Goal: Task Accomplishment & Management: Use online tool/utility

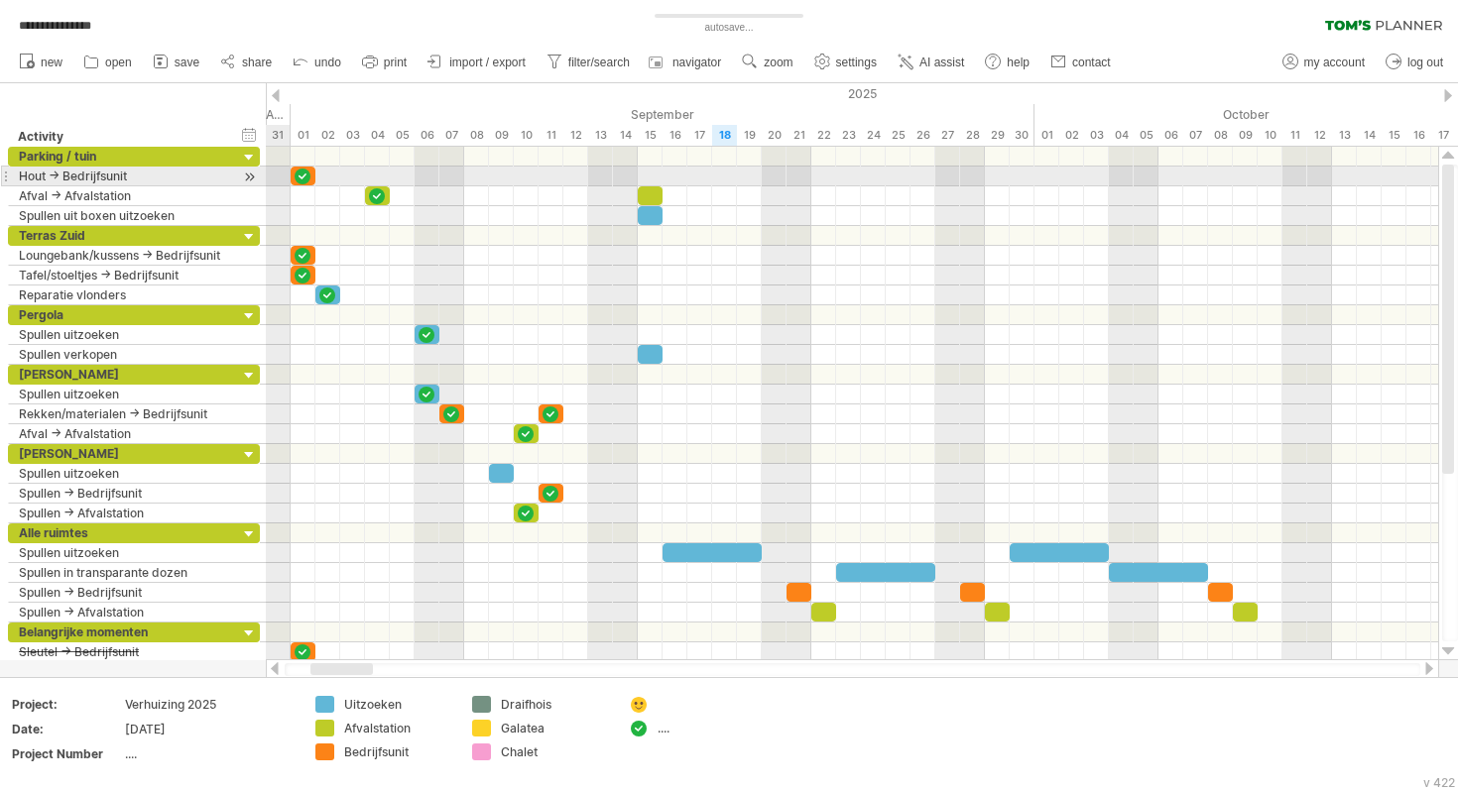
click at [9, 175] on div "**********" at bounding box center [124, 176] width 230 height 19
click at [8, 176] on div at bounding box center [5, 176] width 8 height 21
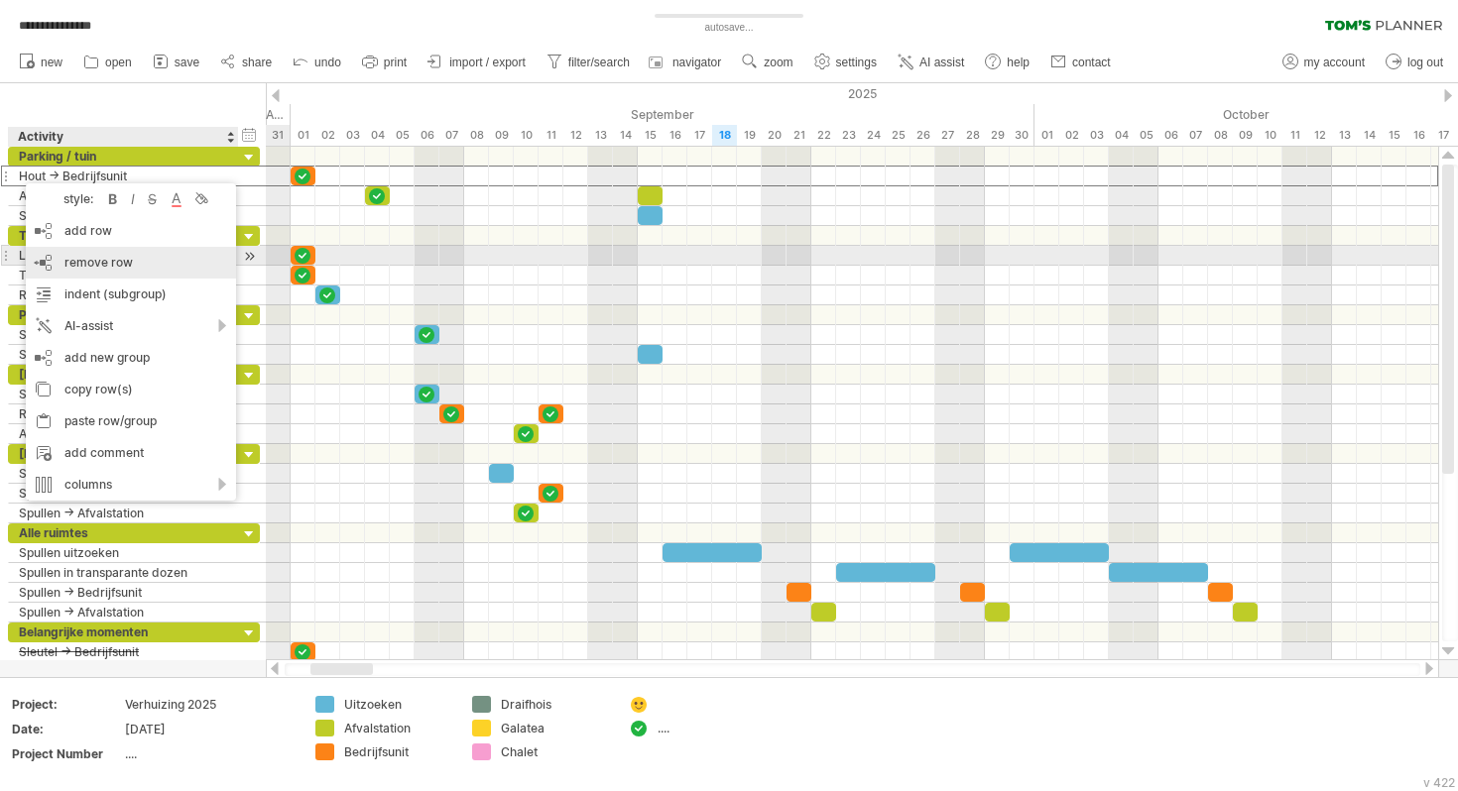
click at [163, 263] on div "remove row remove selected rows" at bounding box center [131, 263] width 210 height 32
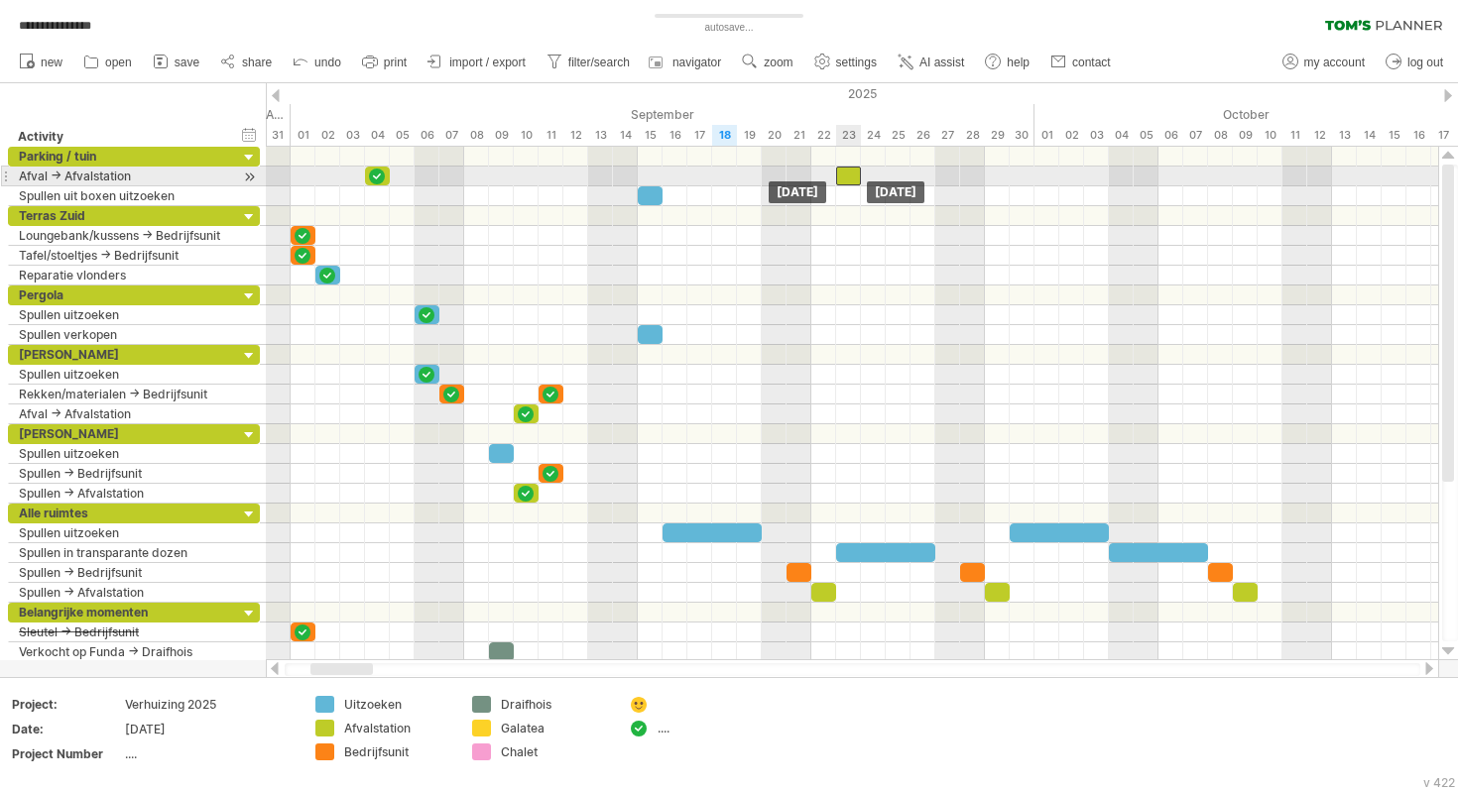
drag, startPoint x: 653, startPoint y: 177, endPoint x: 853, endPoint y: 176, distance: 200.3
click at [853, 176] on div at bounding box center [848, 176] width 25 height 19
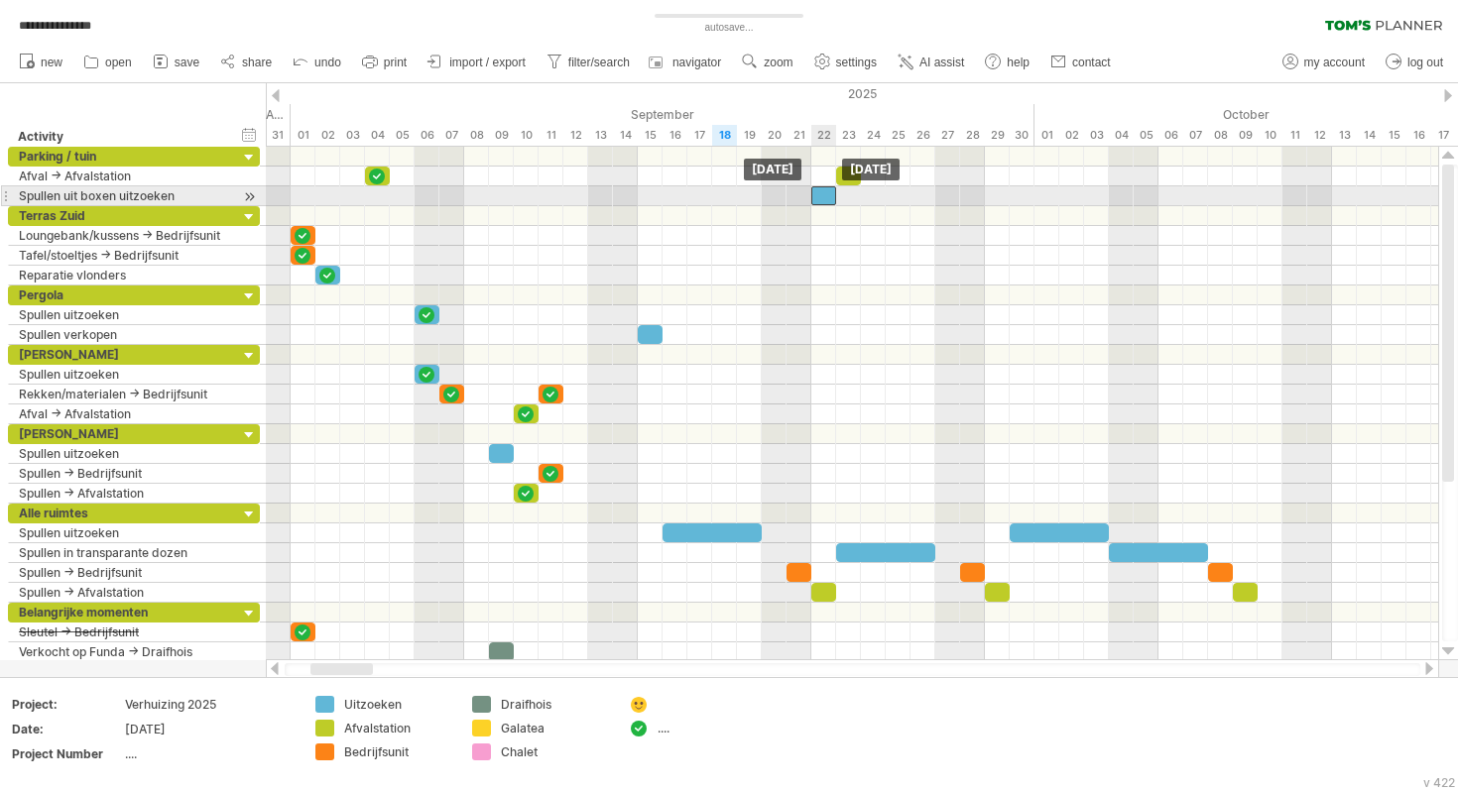
drag, startPoint x: 648, startPoint y: 194, endPoint x: 823, endPoint y: 197, distance: 175.6
click at [823, 197] on div at bounding box center [823, 195] width 25 height 19
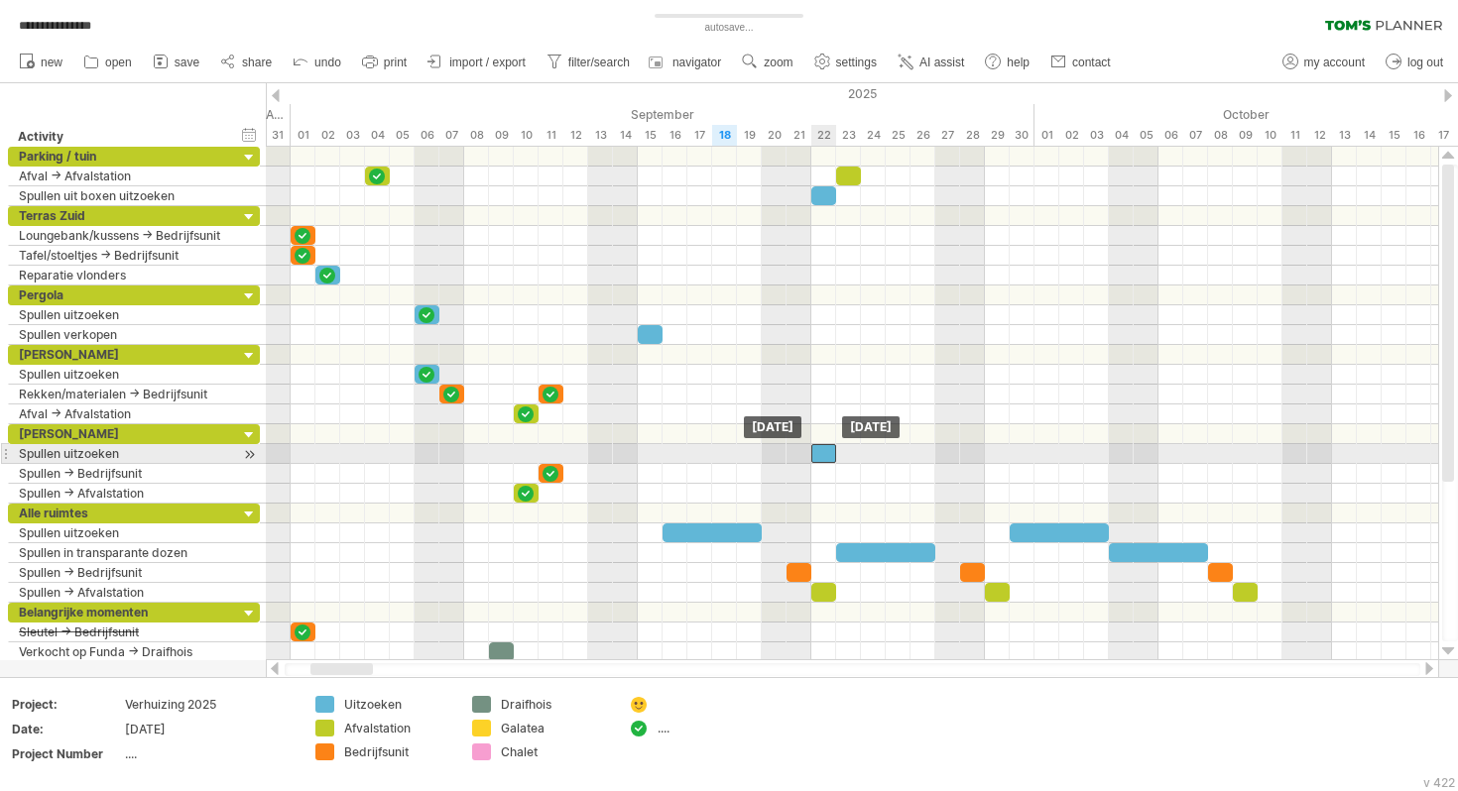
drag, startPoint x: 503, startPoint y: 450, endPoint x: 822, endPoint y: 451, distance: 319.3
click at [822, 451] on div at bounding box center [823, 453] width 25 height 19
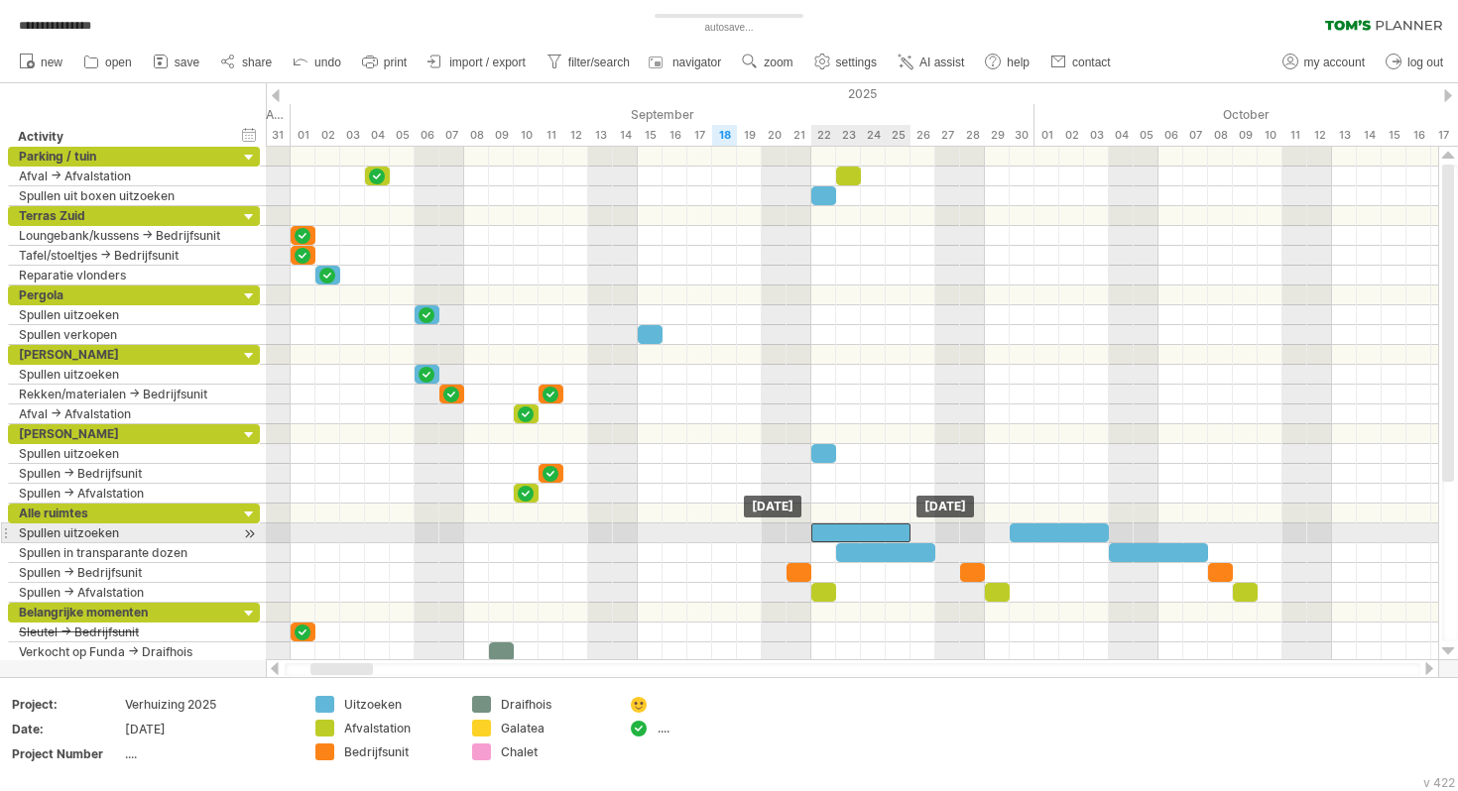
drag, startPoint x: 677, startPoint y: 534, endPoint x: 825, endPoint y: 542, distance: 148.0
click at [825, 542] on div "[DATE] [DATE]" at bounding box center [852, 404] width 1172 height 514
drag, startPoint x: 911, startPoint y: 533, endPoint x: 836, endPoint y: 535, distance: 75.4
click at [836, 535] on span at bounding box center [836, 533] width 8 height 19
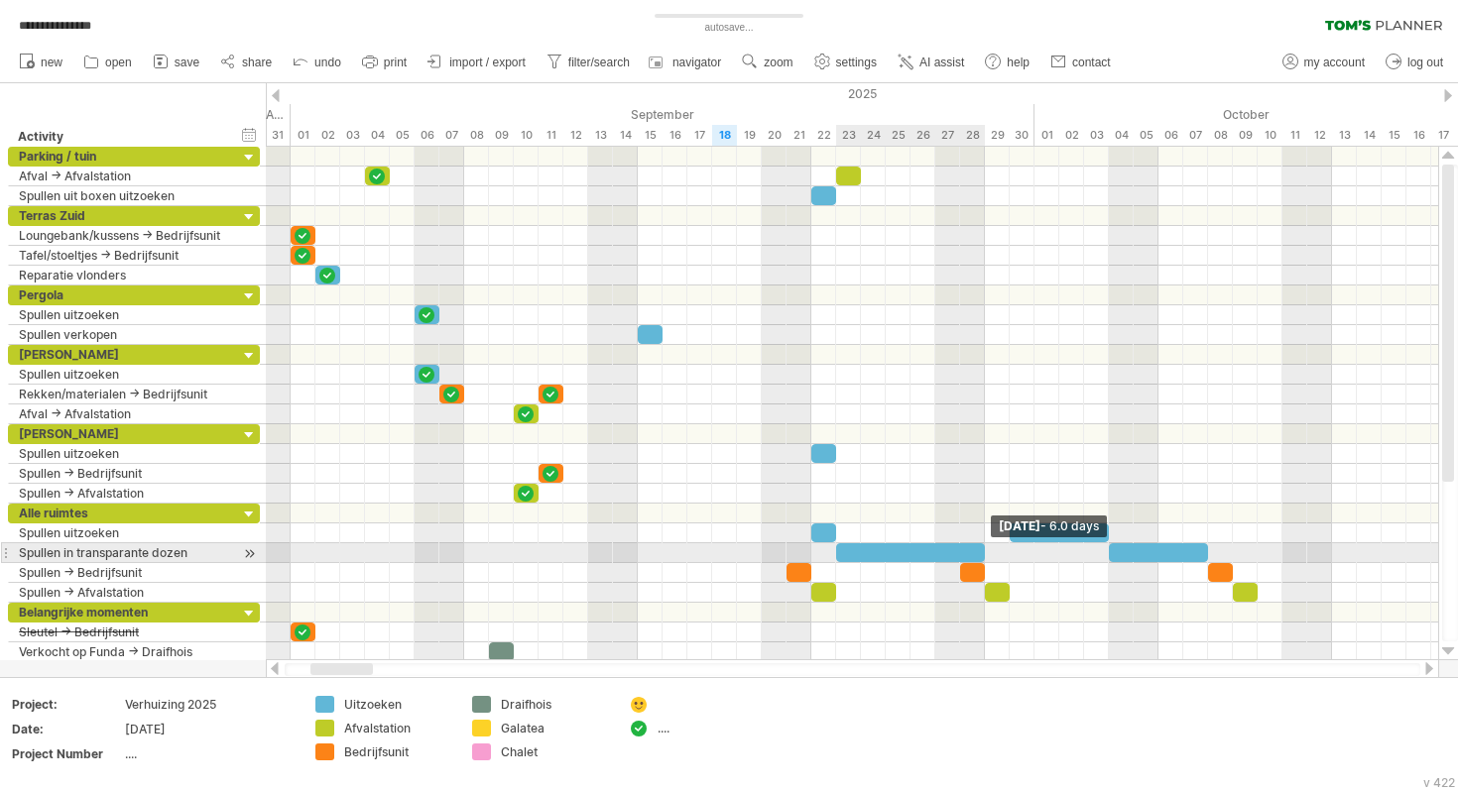
drag, startPoint x: 934, startPoint y: 548, endPoint x: 980, endPoint y: 549, distance: 45.6
click at [981, 549] on span at bounding box center [985, 552] width 8 height 19
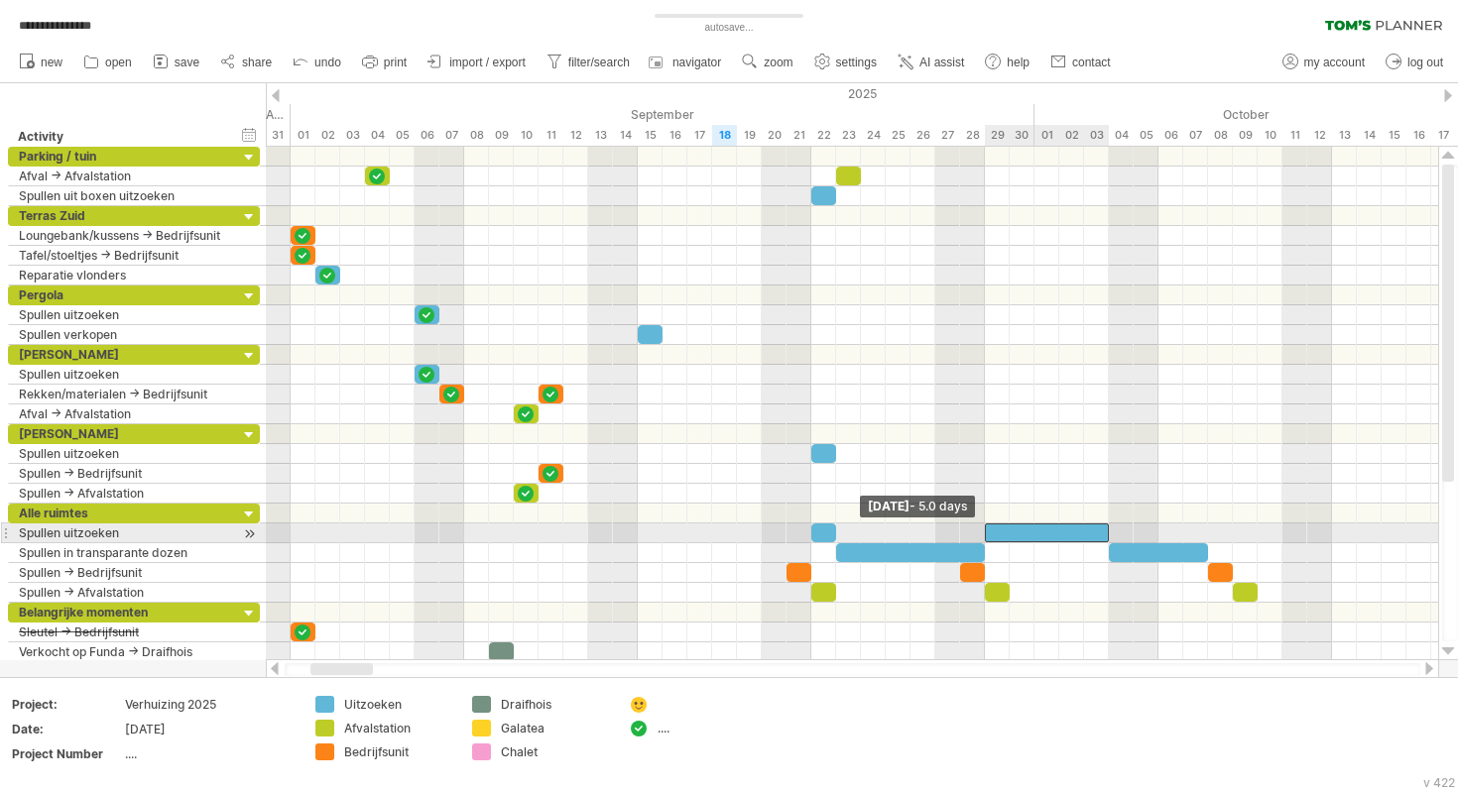
drag, startPoint x: 1010, startPoint y: 531, endPoint x: 987, endPoint y: 533, distance: 22.9
click at [987, 533] on span at bounding box center [985, 533] width 8 height 19
click at [6, 532] on div at bounding box center [5, 533] width 8 height 21
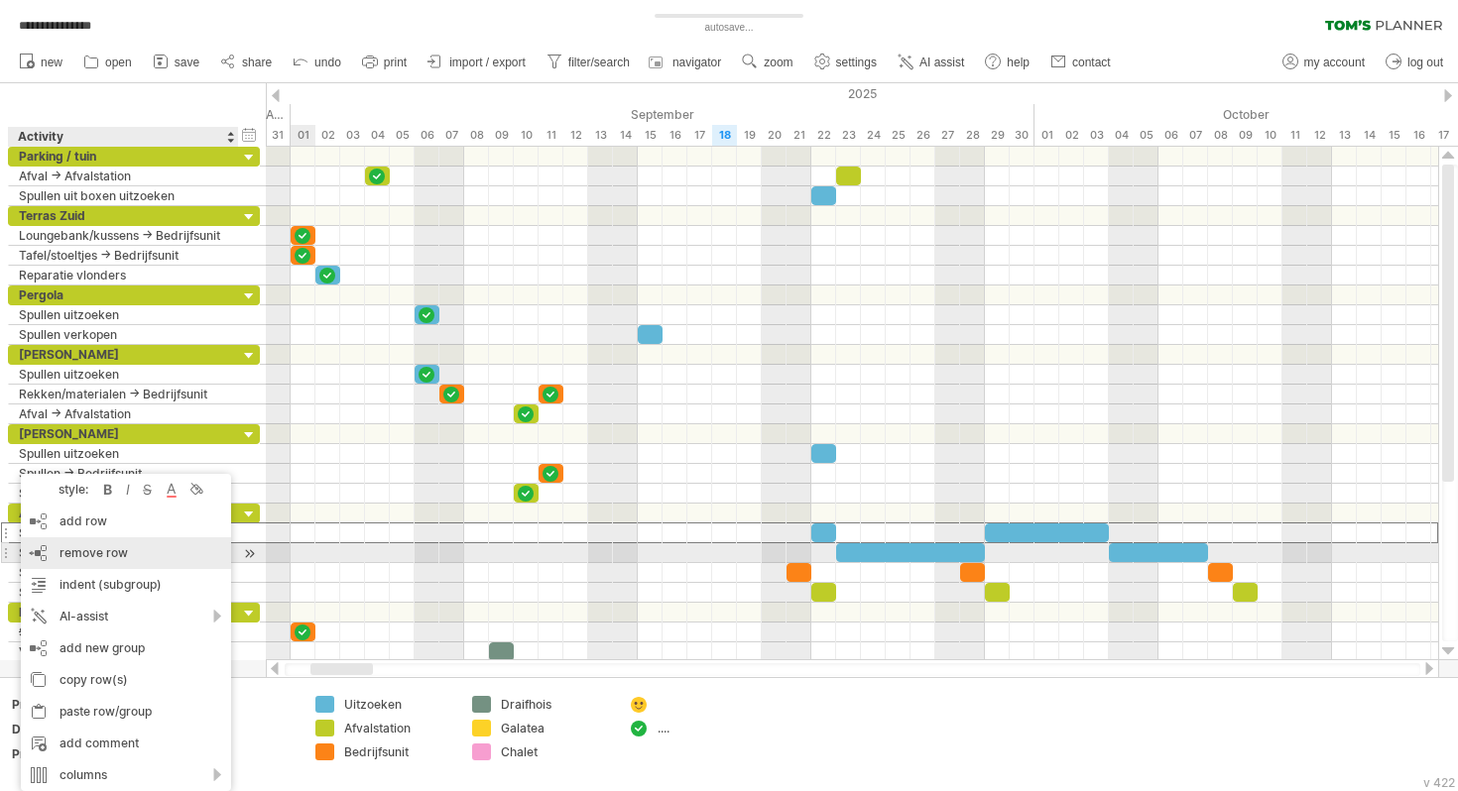
click at [89, 559] on span "remove row" at bounding box center [94, 552] width 68 height 15
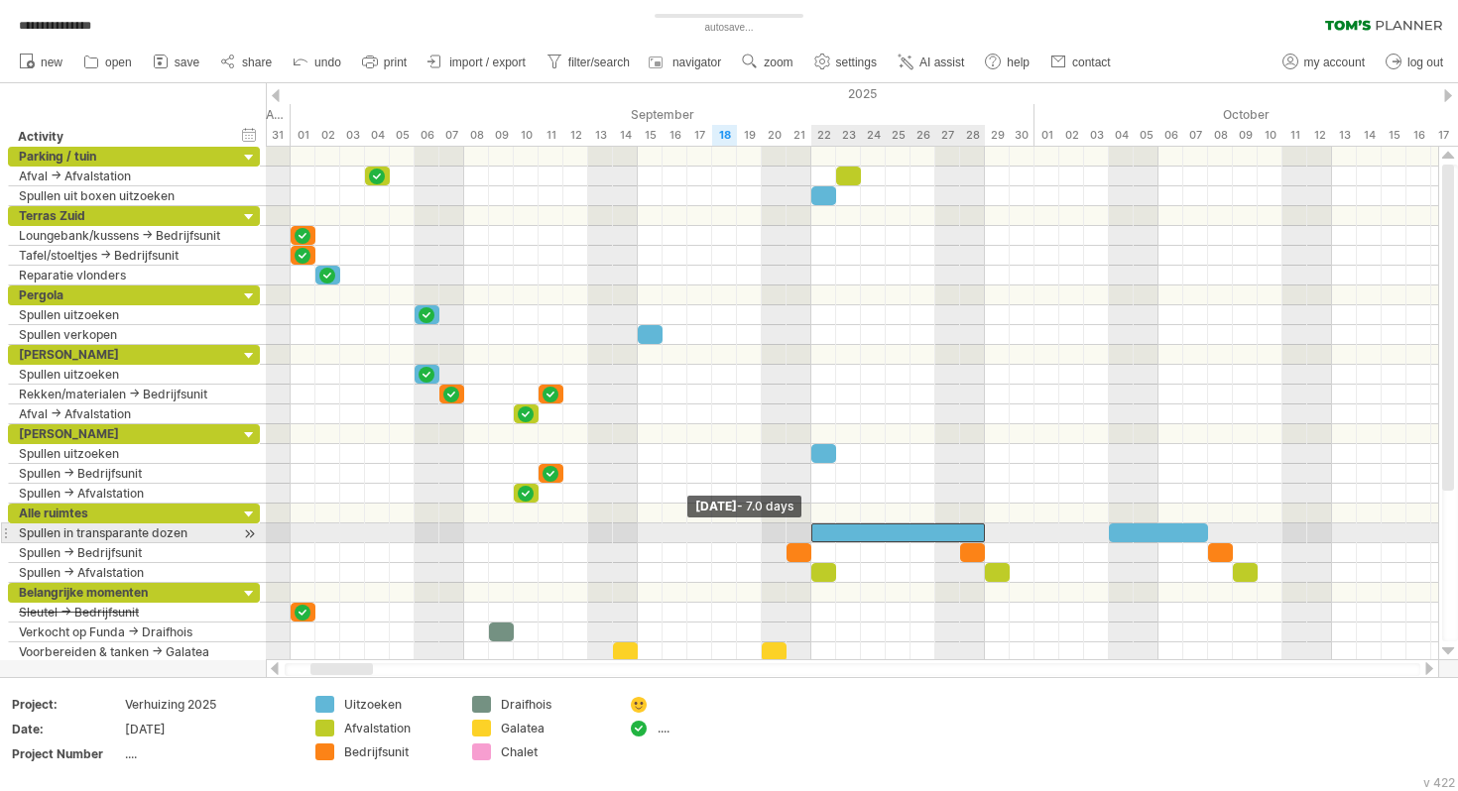
drag, startPoint x: 832, startPoint y: 528, endPoint x: 811, endPoint y: 529, distance: 20.9
click at [811, 529] on span at bounding box center [811, 533] width 8 height 19
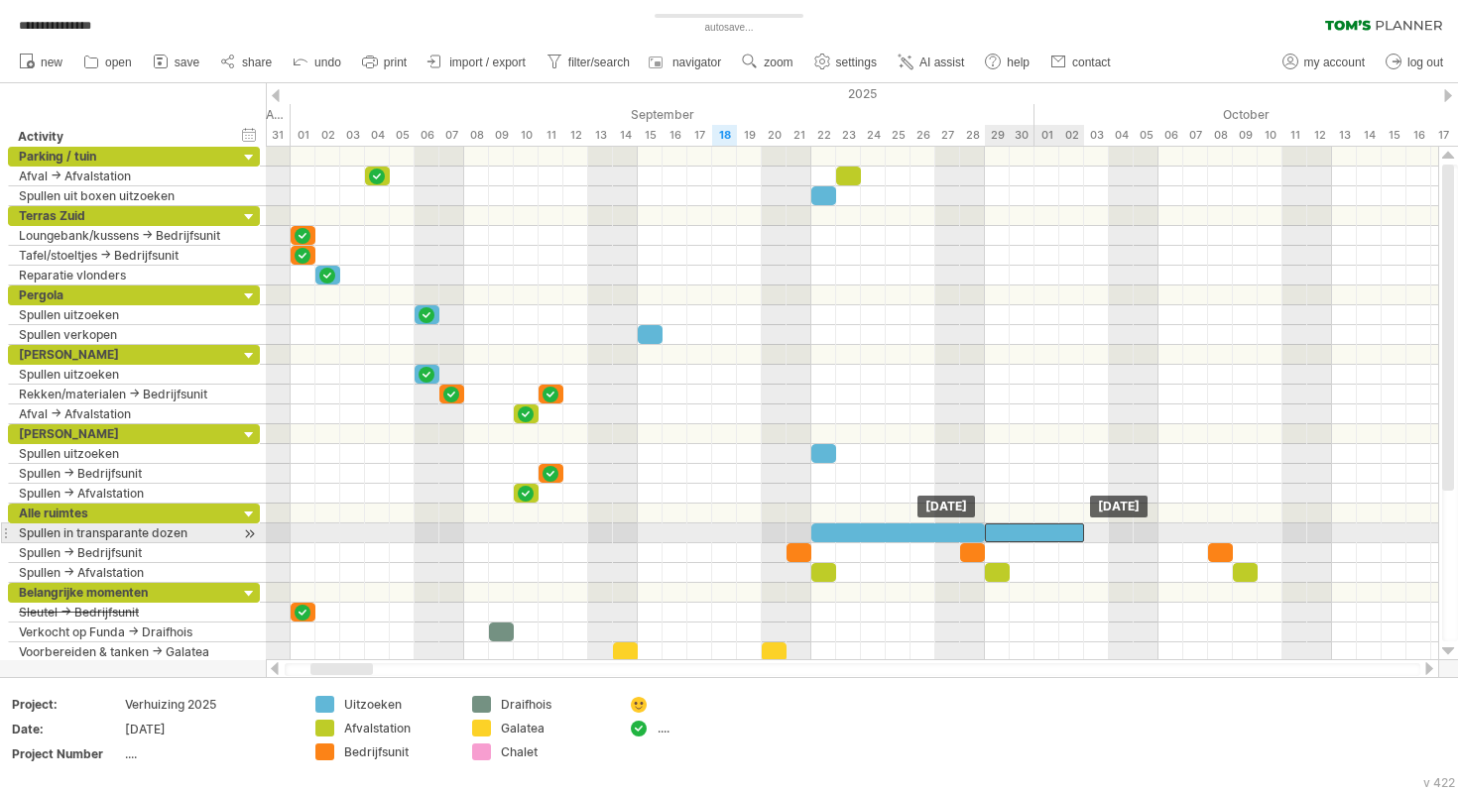
drag, startPoint x: 1129, startPoint y: 533, endPoint x: 998, endPoint y: 534, distance: 130.9
click at [998, 535] on div at bounding box center [1034, 533] width 99 height 19
click at [998, 533] on div at bounding box center [1021, 533] width 99 height 19
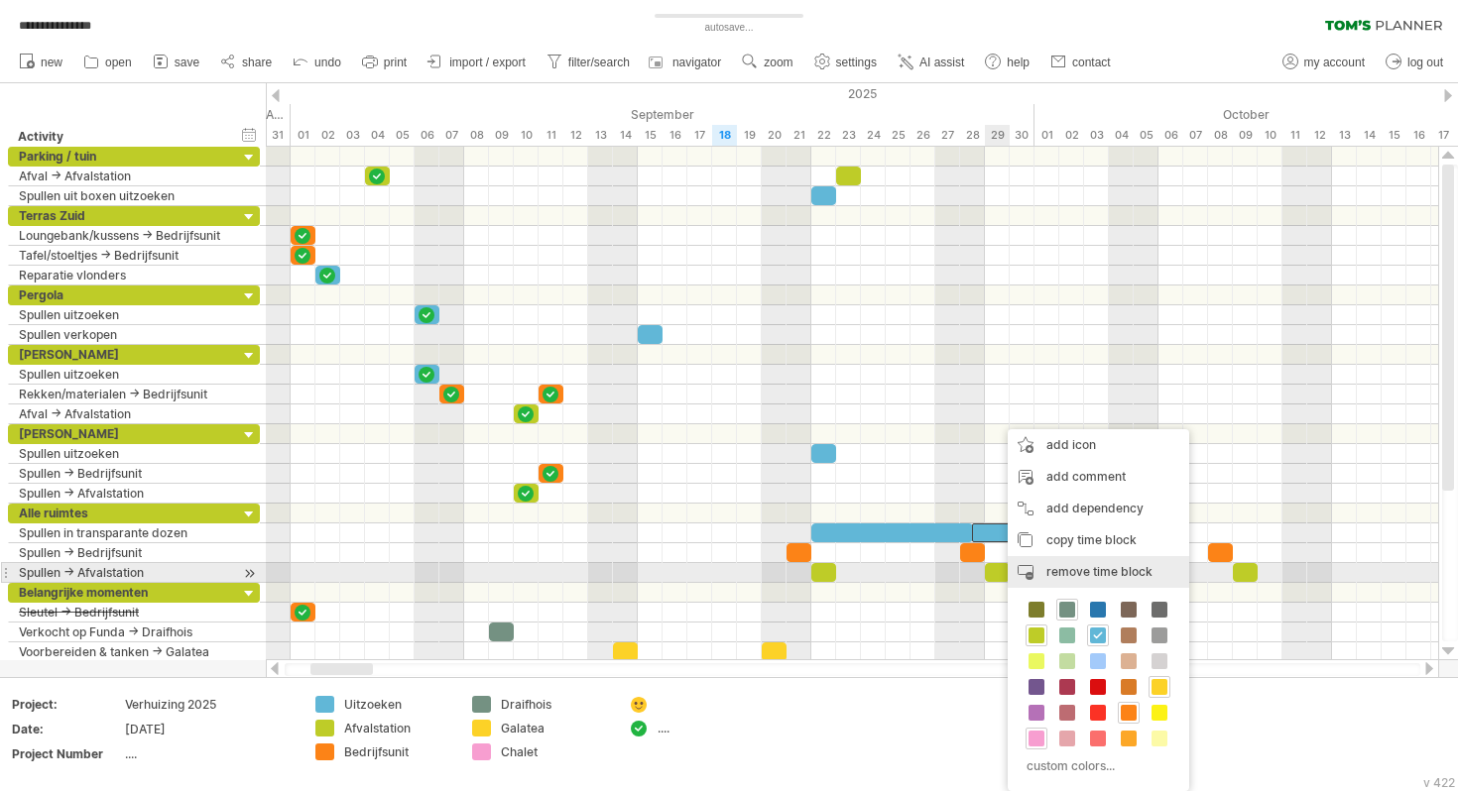
click at [1075, 564] on span "remove time block" at bounding box center [1099, 571] width 106 height 15
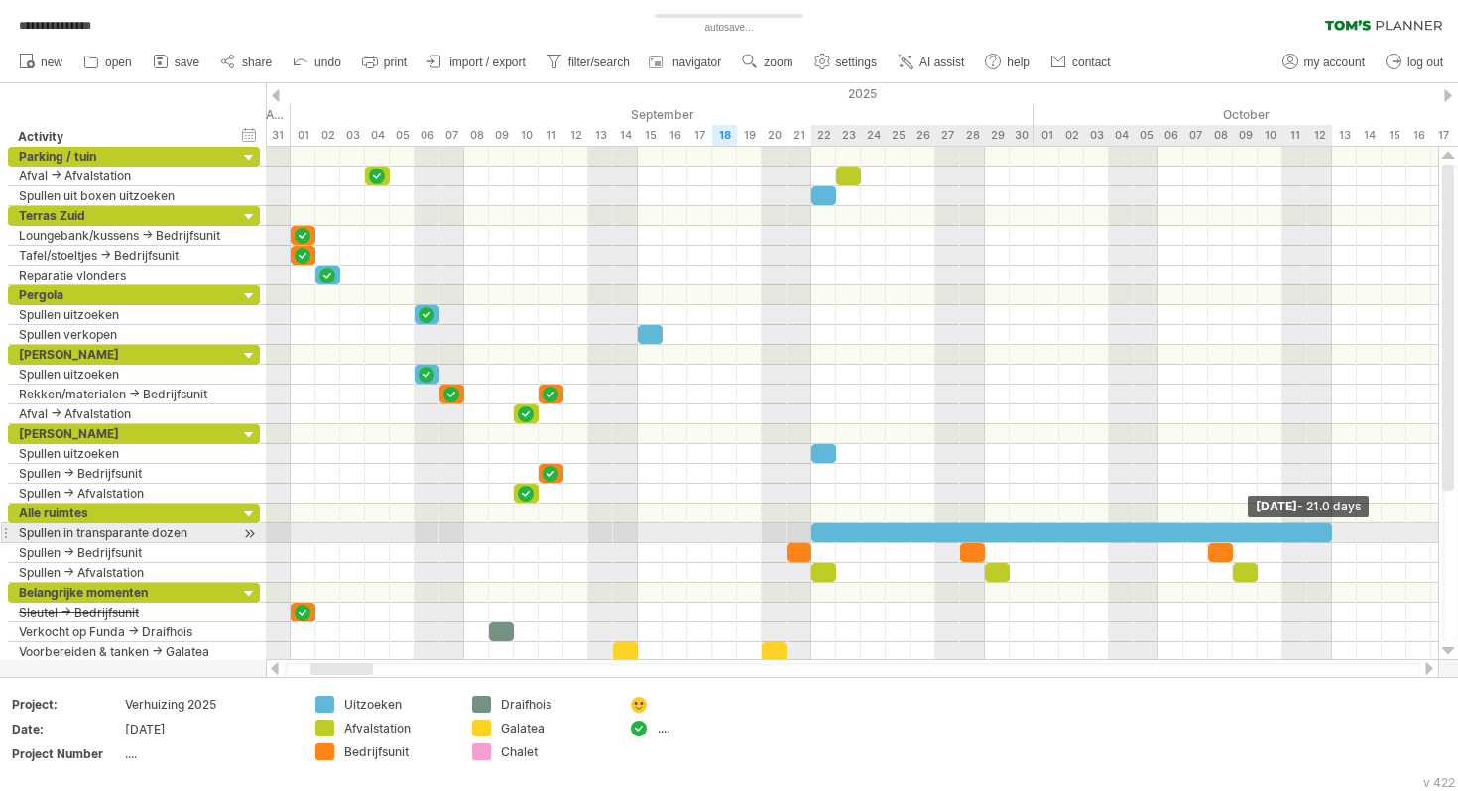
drag, startPoint x: 970, startPoint y: 526, endPoint x: 1221, endPoint y: 499, distance: 252.3
click at [1325, 531] on div at bounding box center [1071, 533] width 521 height 19
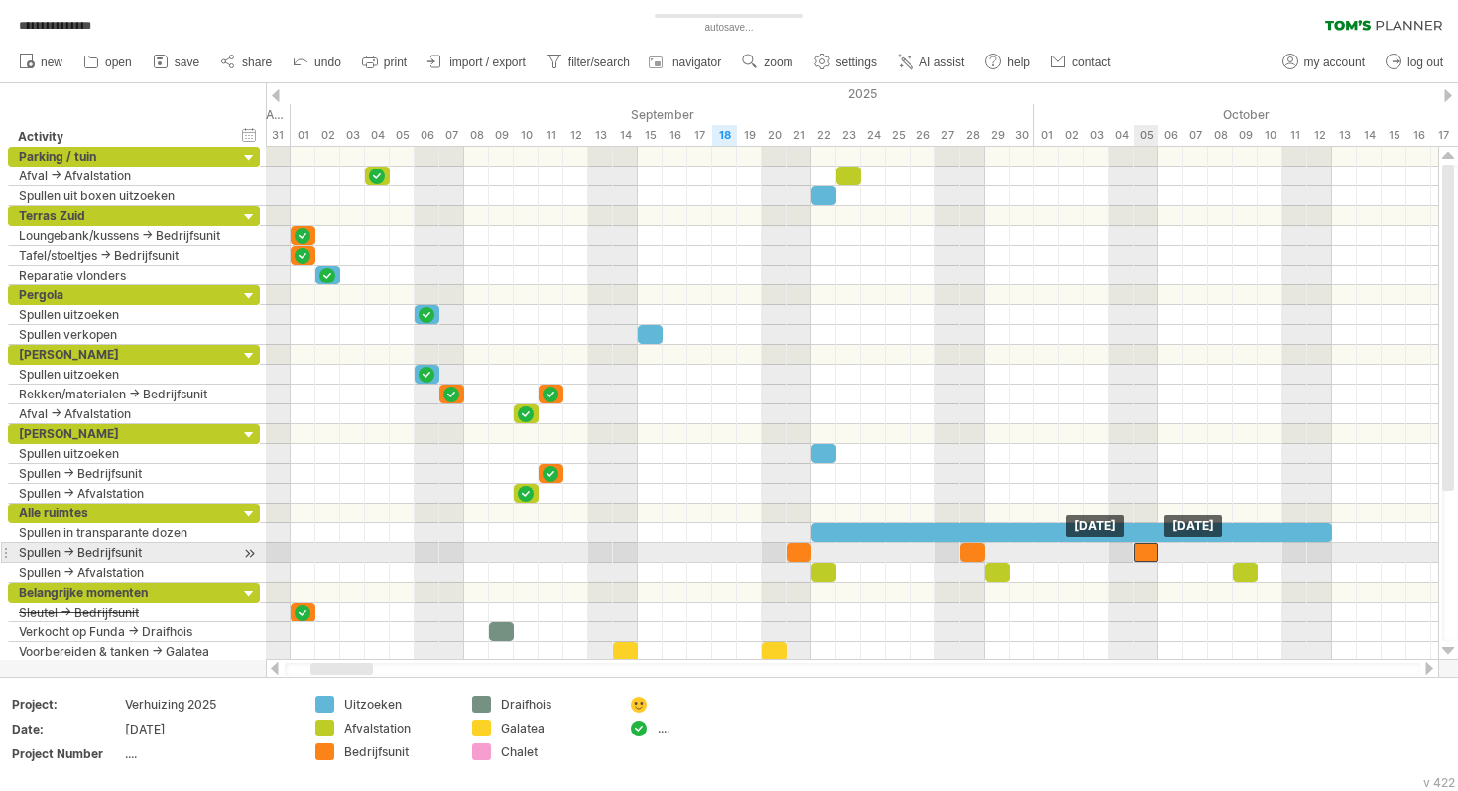
click at [1146, 552] on div at bounding box center [1146, 552] width 25 height 19
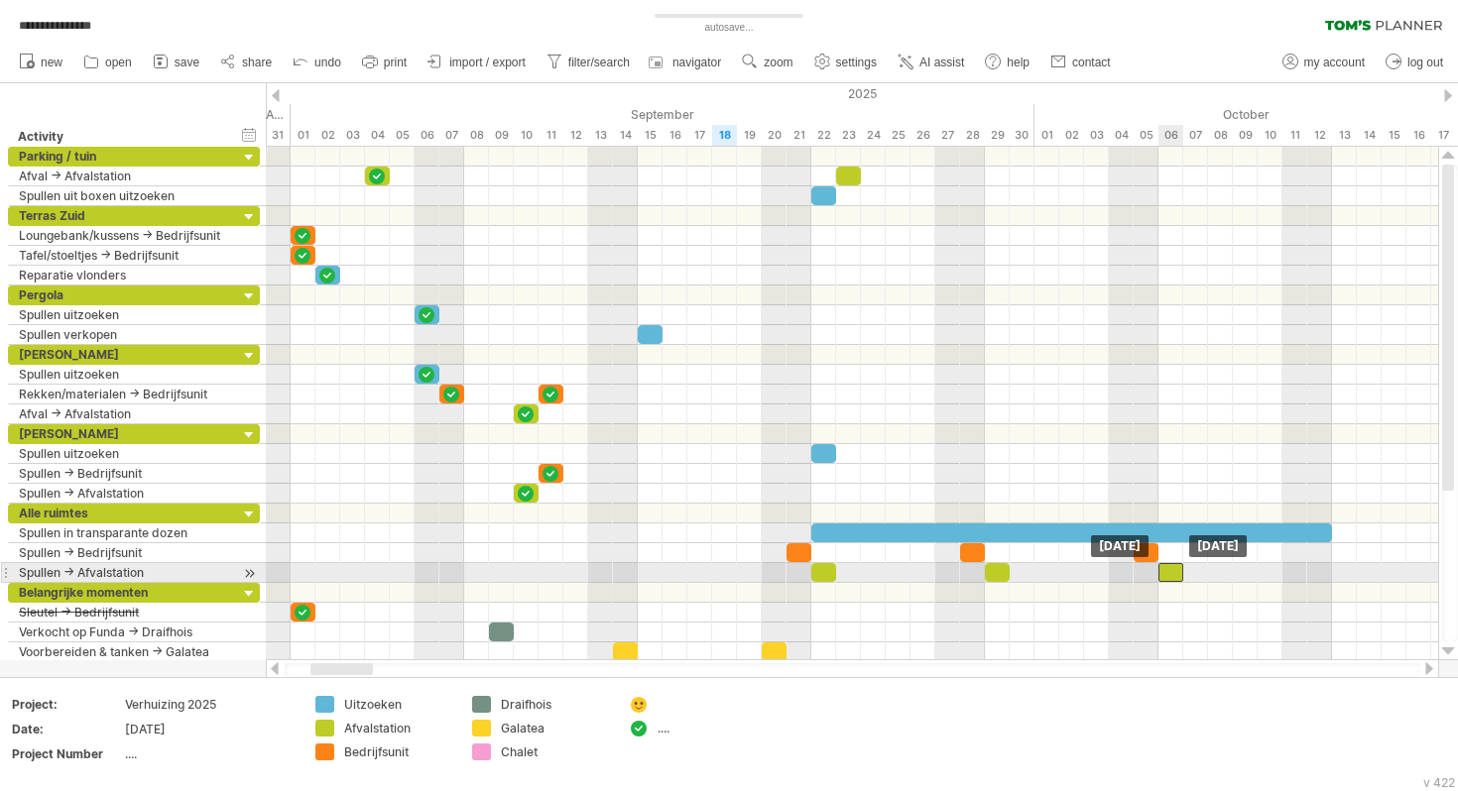
drag, startPoint x: 1245, startPoint y: 569, endPoint x: 1174, endPoint y: 575, distance: 70.7
click at [1174, 575] on div at bounding box center [1170, 572] width 25 height 19
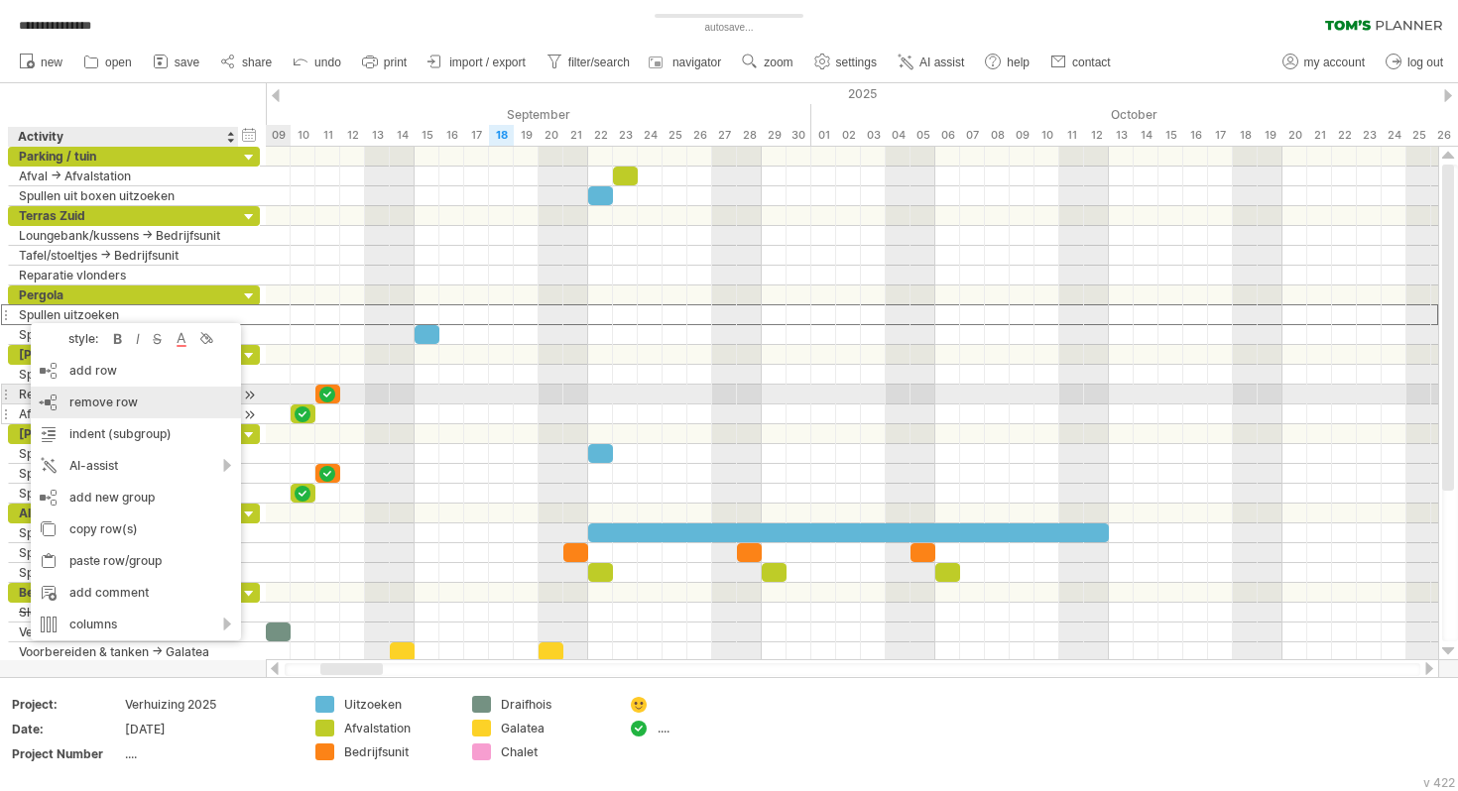
click at [110, 403] on span "remove row" at bounding box center [103, 402] width 68 height 15
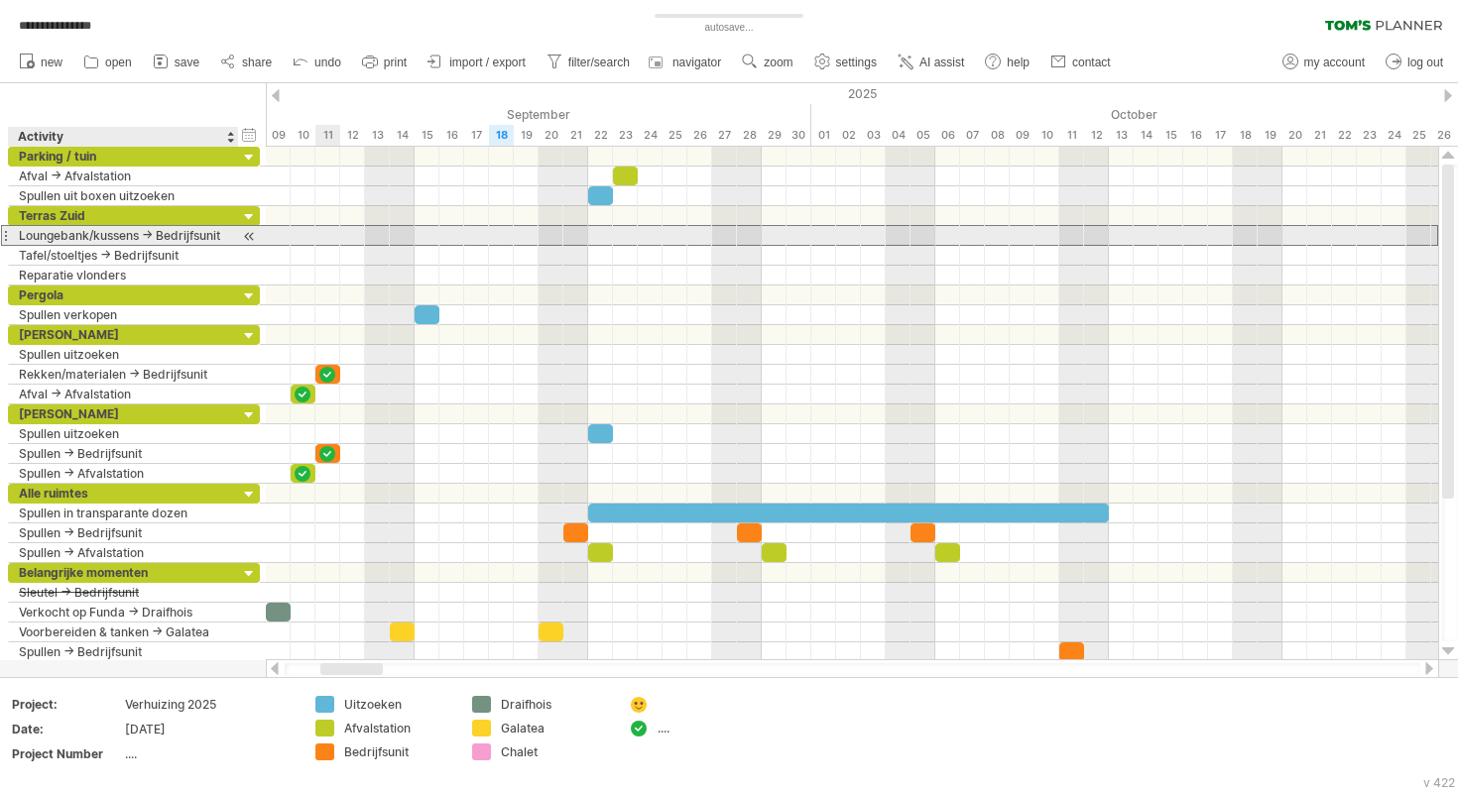
click at [76, 237] on div "Loungebank/kussens -> Bedrijfsunit" at bounding box center [123, 235] width 209 height 19
click at [108, 239] on input "**********" at bounding box center [123, 235] width 209 height 19
type input "**********"
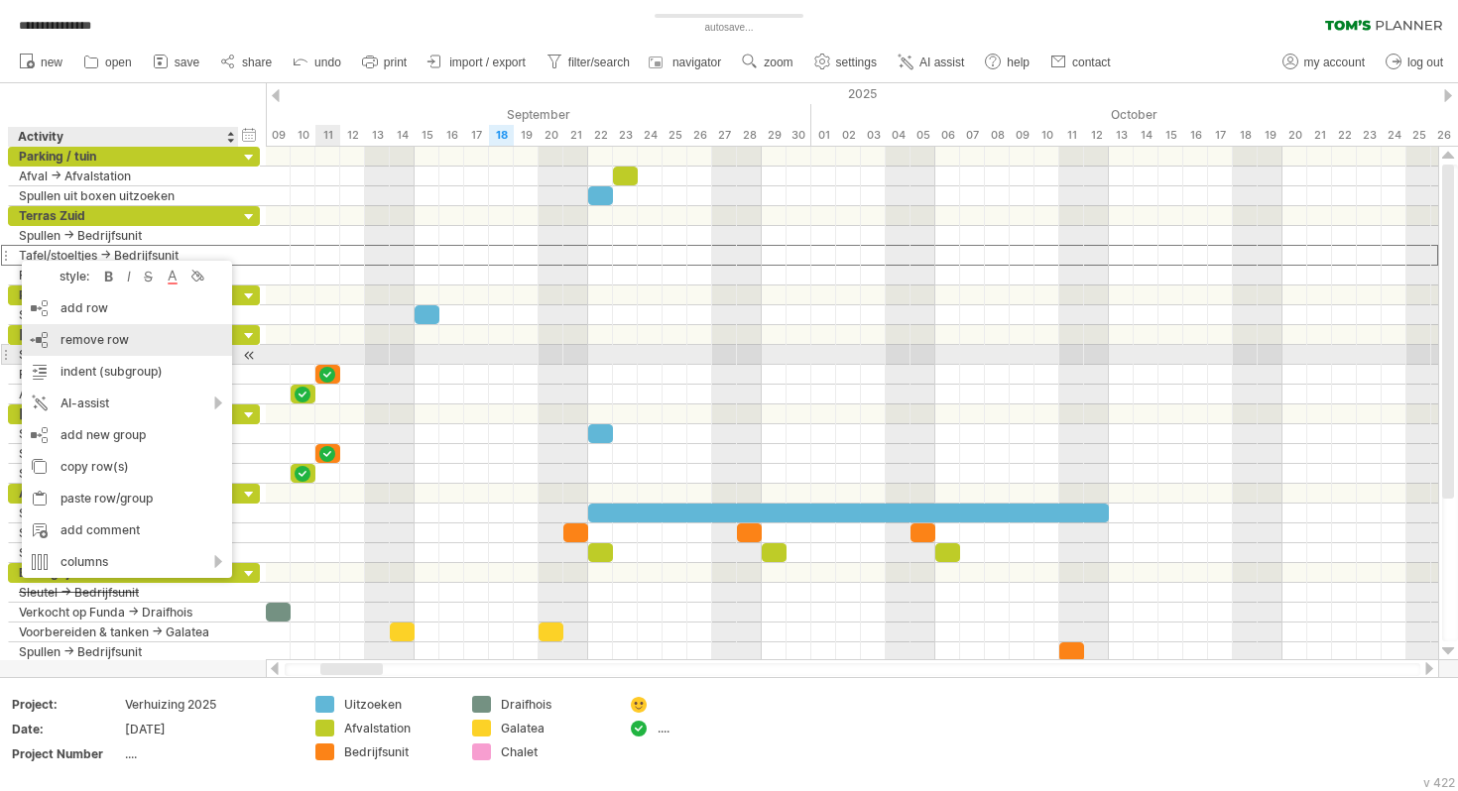
click at [73, 345] on span "remove row" at bounding box center [94, 339] width 68 height 15
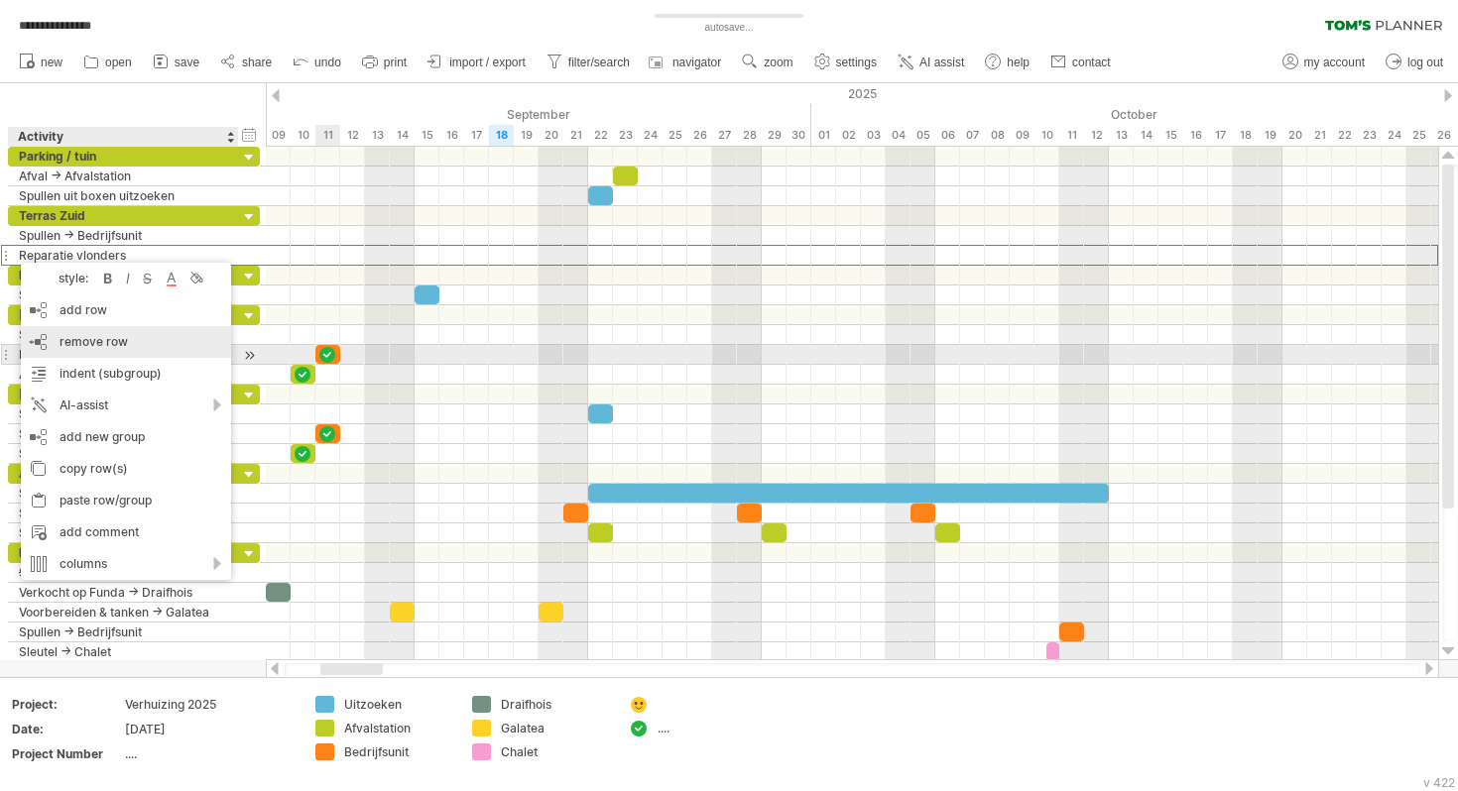
click at [71, 355] on div "remove row remove selected rows" at bounding box center [126, 342] width 210 height 32
